Goal: Download file/media

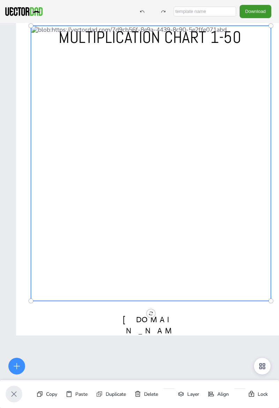
click at [52, 394] on div "Copy" at bounding box center [51, 394] width 11 height 7
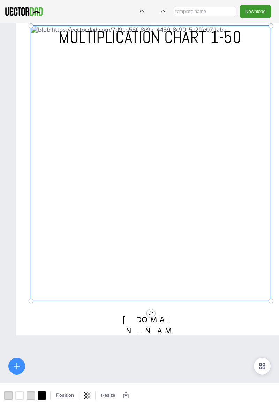
click at [256, 10] on button "Download" at bounding box center [255, 11] width 32 height 13
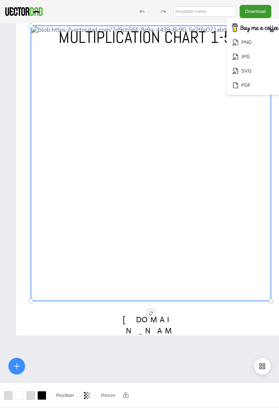
click at [240, 83] on li "PDF" at bounding box center [255, 85] width 57 height 14
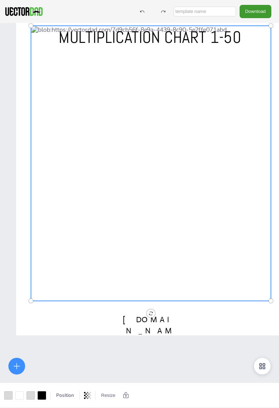
click at [251, 11] on button "Download" at bounding box center [255, 11] width 32 height 13
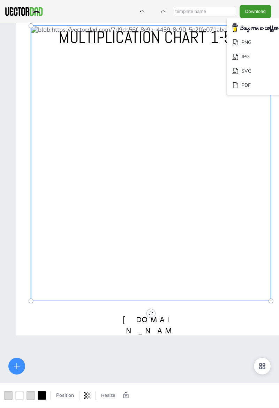
click at [240, 58] on li "JPG" at bounding box center [255, 56] width 57 height 14
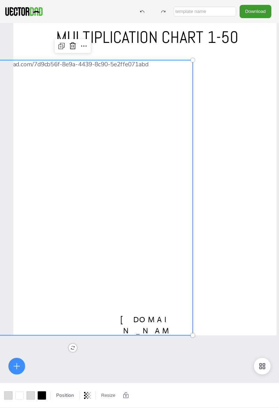
click at [181, 258] on div at bounding box center [73, 197] width 240 height 275
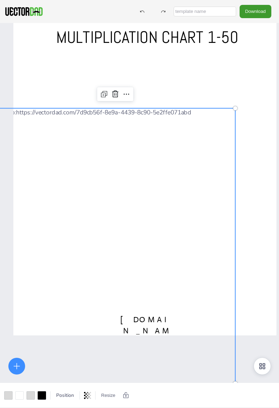
click at [128, 92] on icon at bounding box center [126, 94] width 8 height 8
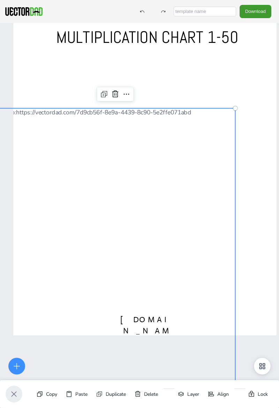
click at [56, 395] on div "Copy" at bounding box center [51, 394] width 11 height 7
